Goal: Information Seeking & Learning: Learn about a topic

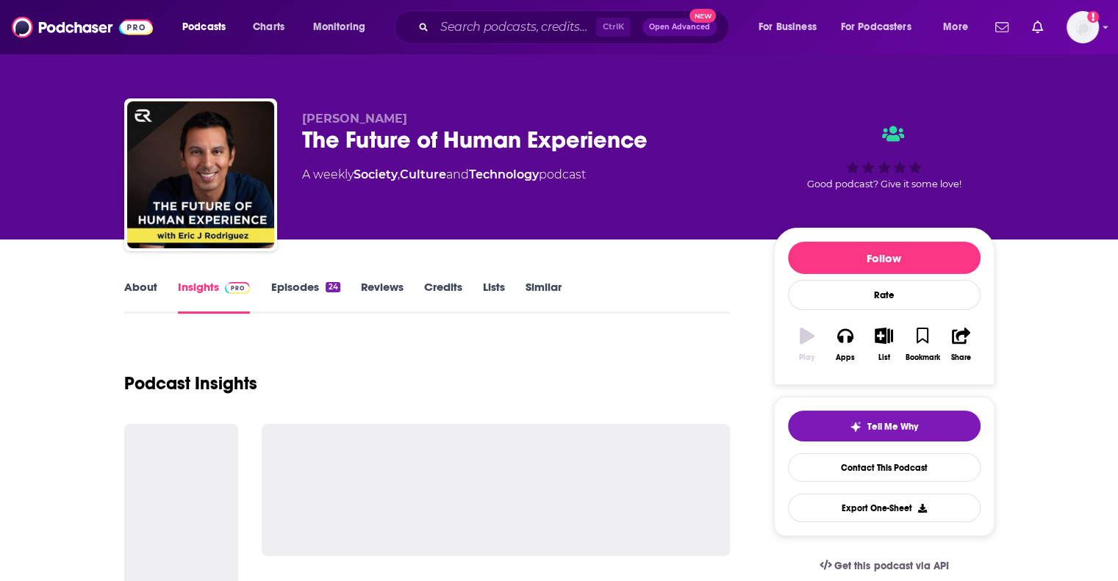
click at [132, 288] on link "About" at bounding box center [140, 297] width 33 height 34
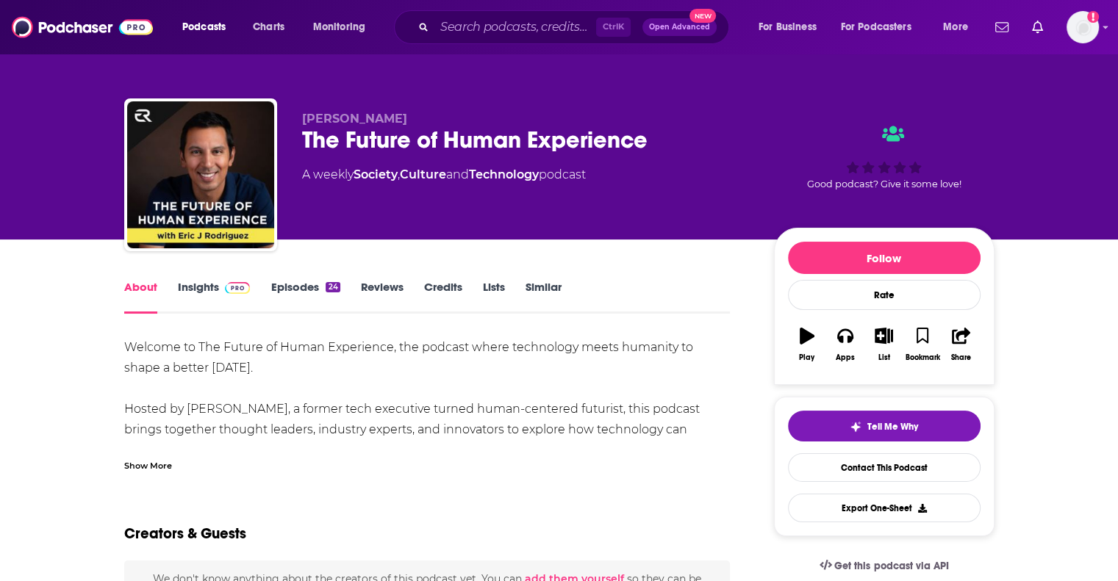
click at [200, 290] on link "Insights" at bounding box center [214, 297] width 73 height 34
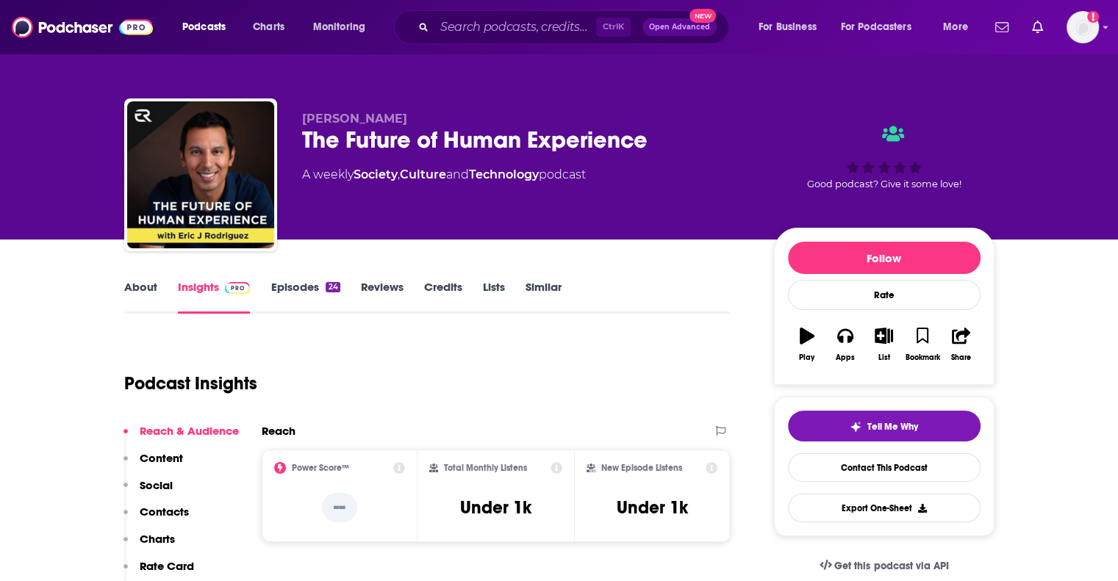
scroll to position [367, 0]
